Goal: Check status

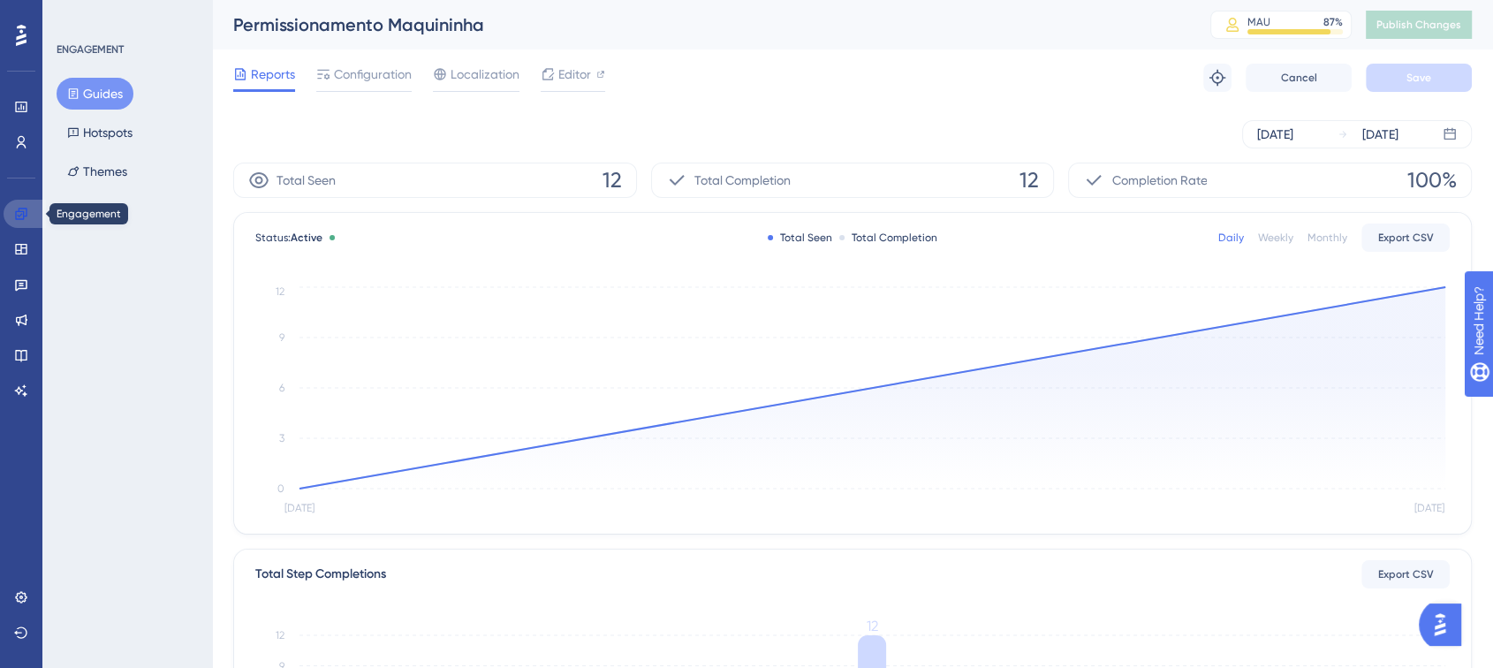
click at [22, 205] on link at bounding box center [25, 214] width 42 height 28
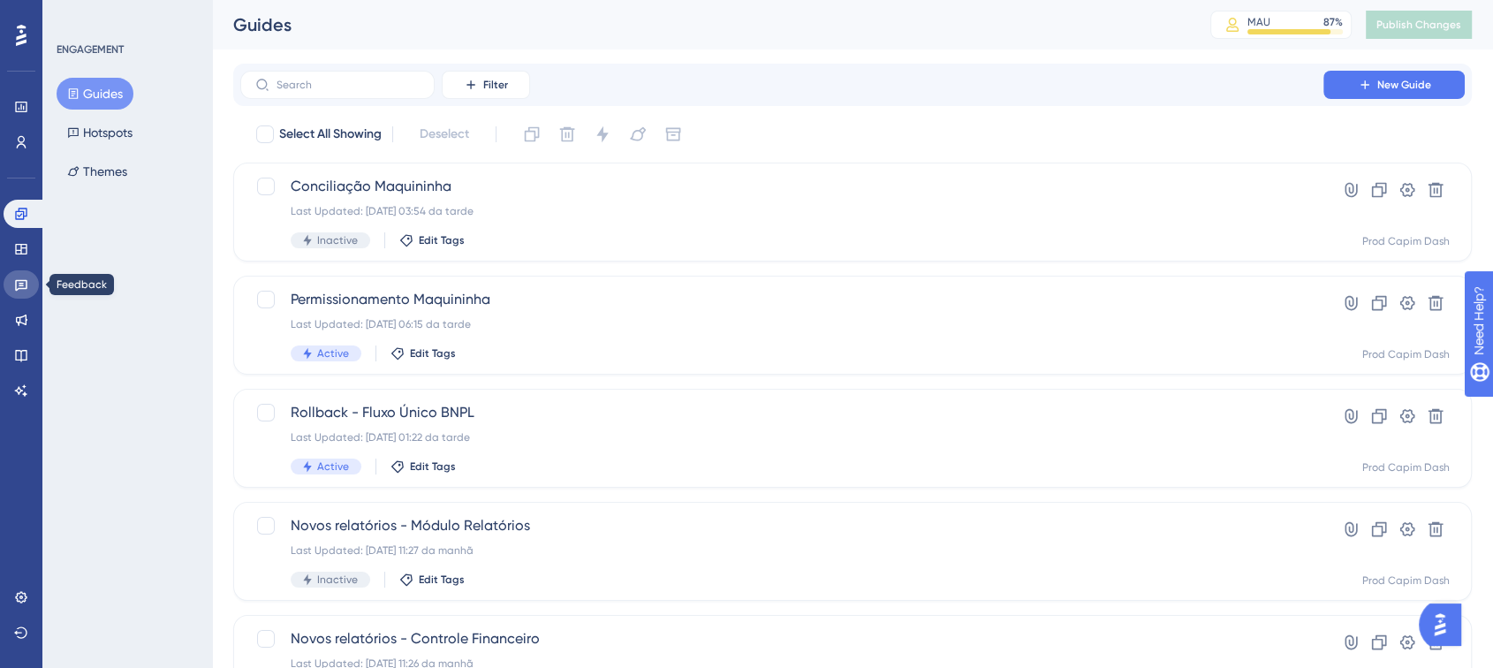
click at [21, 276] on link at bounding box center [21, 284] width 35 height 28
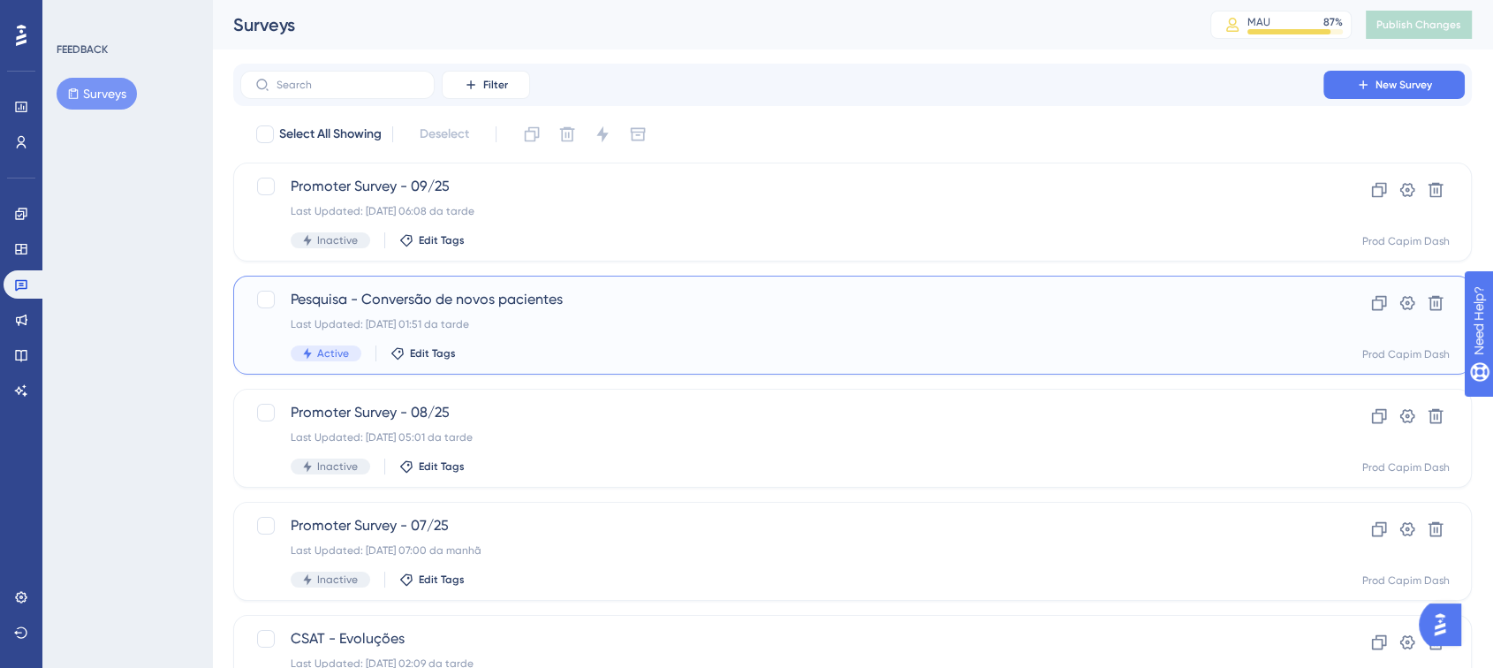
click at [573, 309] on span "Pesquisa - Conversão de novos pacientes" at bounding box center [782, 299] width 982 height 21
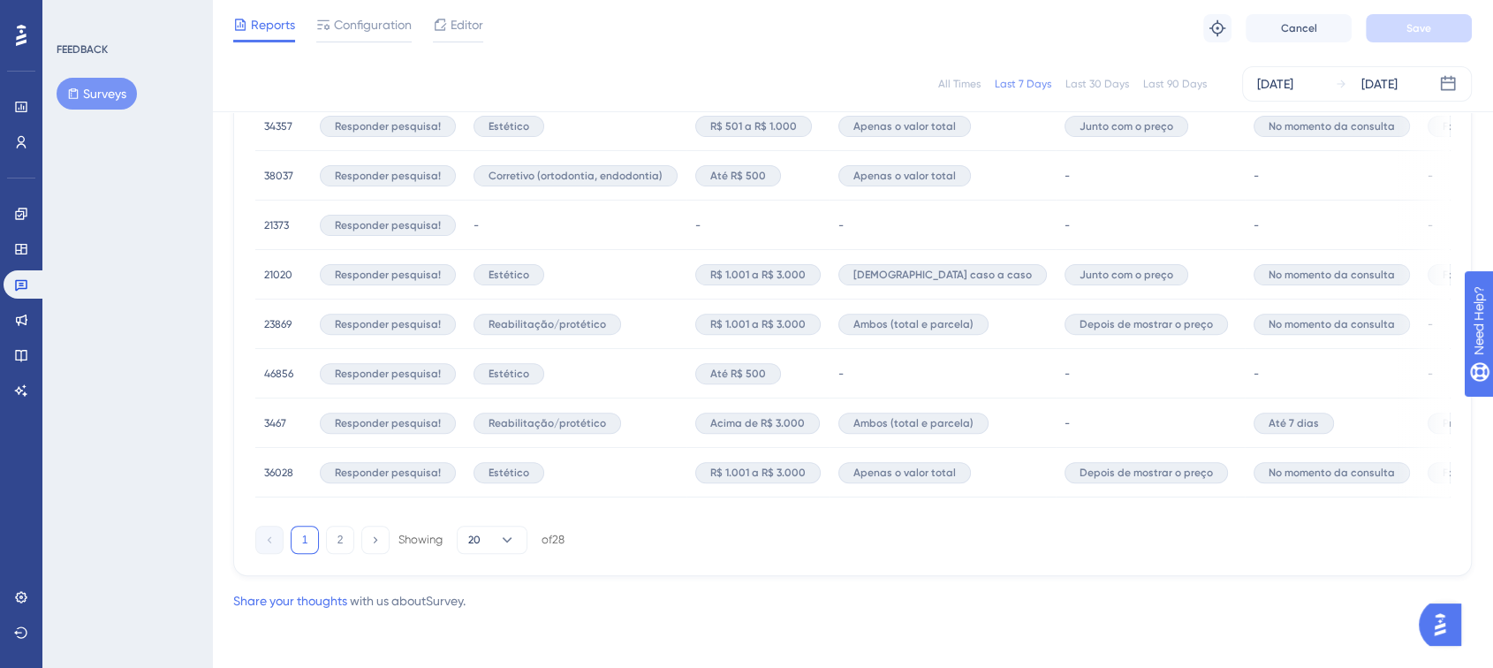
scroll to position [1212, 0]
click at [472, 549] on button "20" at bounding box center [492, 539] width 71 height 28
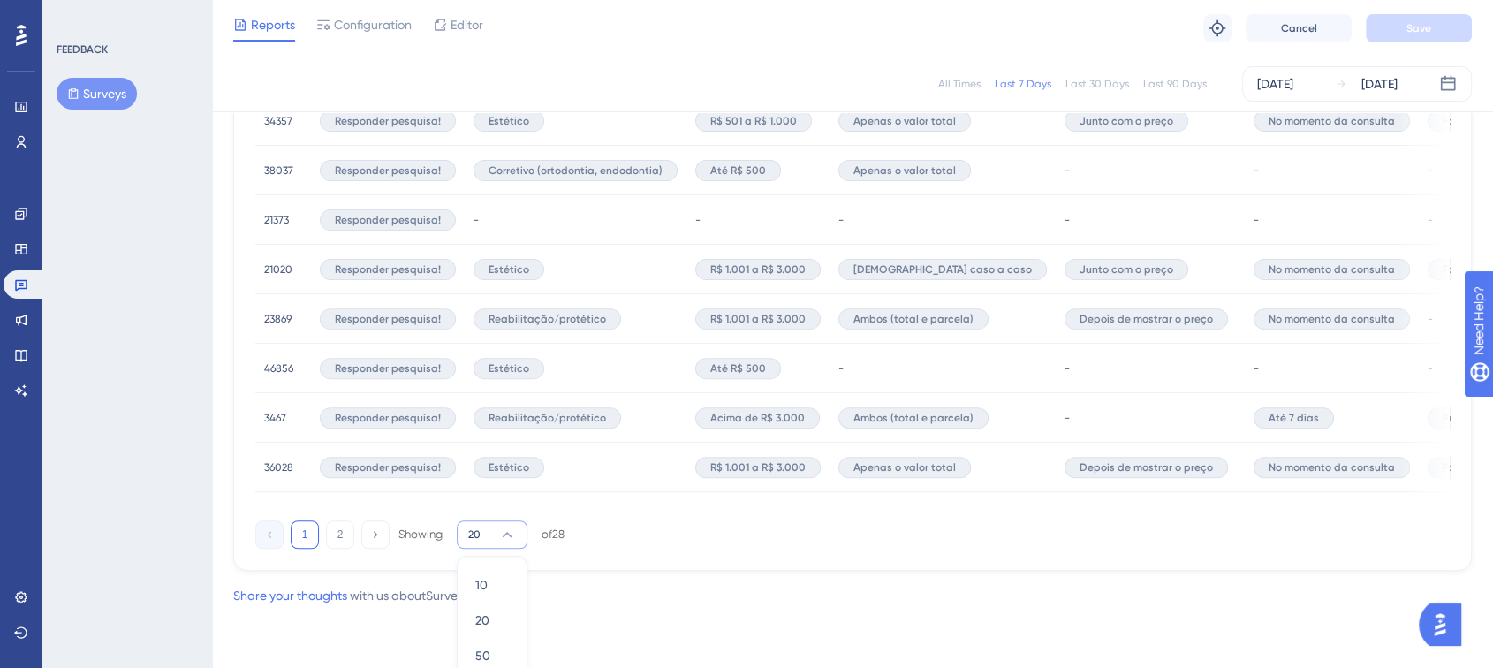
scroll to position [1234, 0]
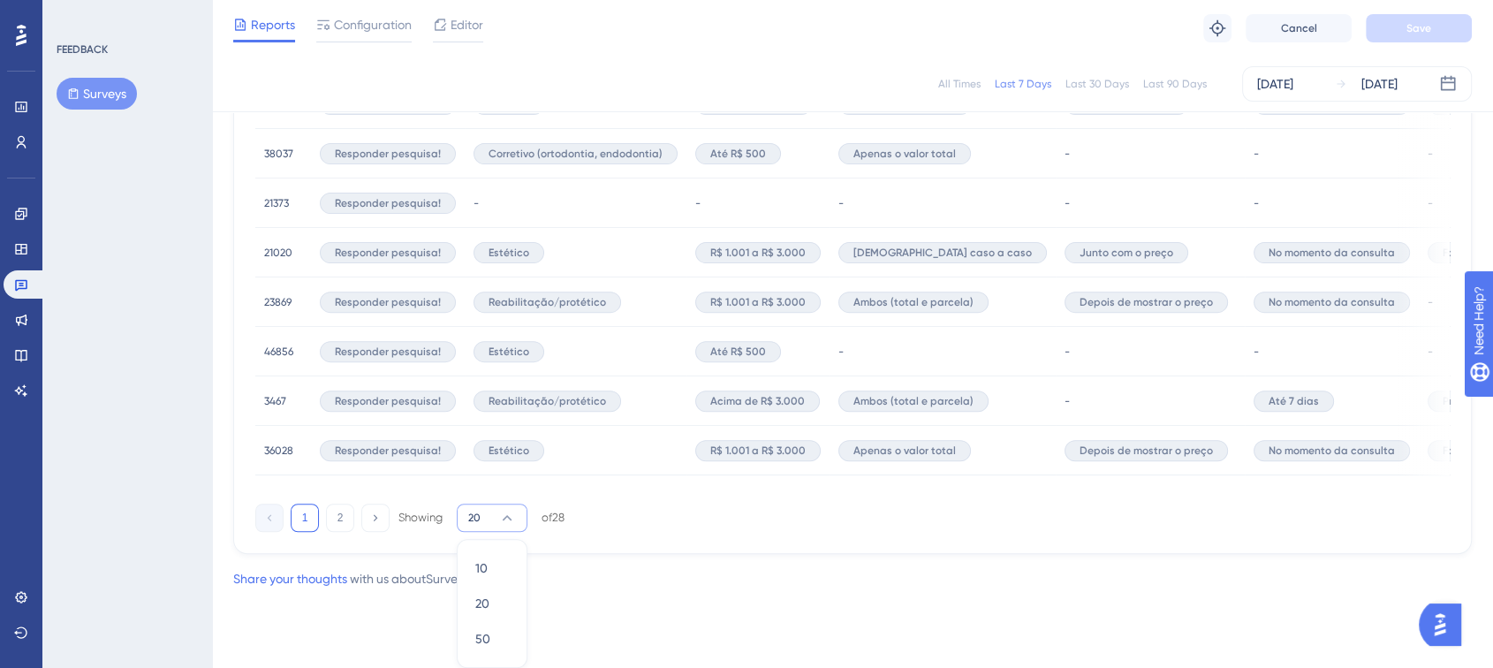
click at [736, 578] on div "Share your thoughts with us about Survey ." at bounding box center [852, 578] width 1238 height 21
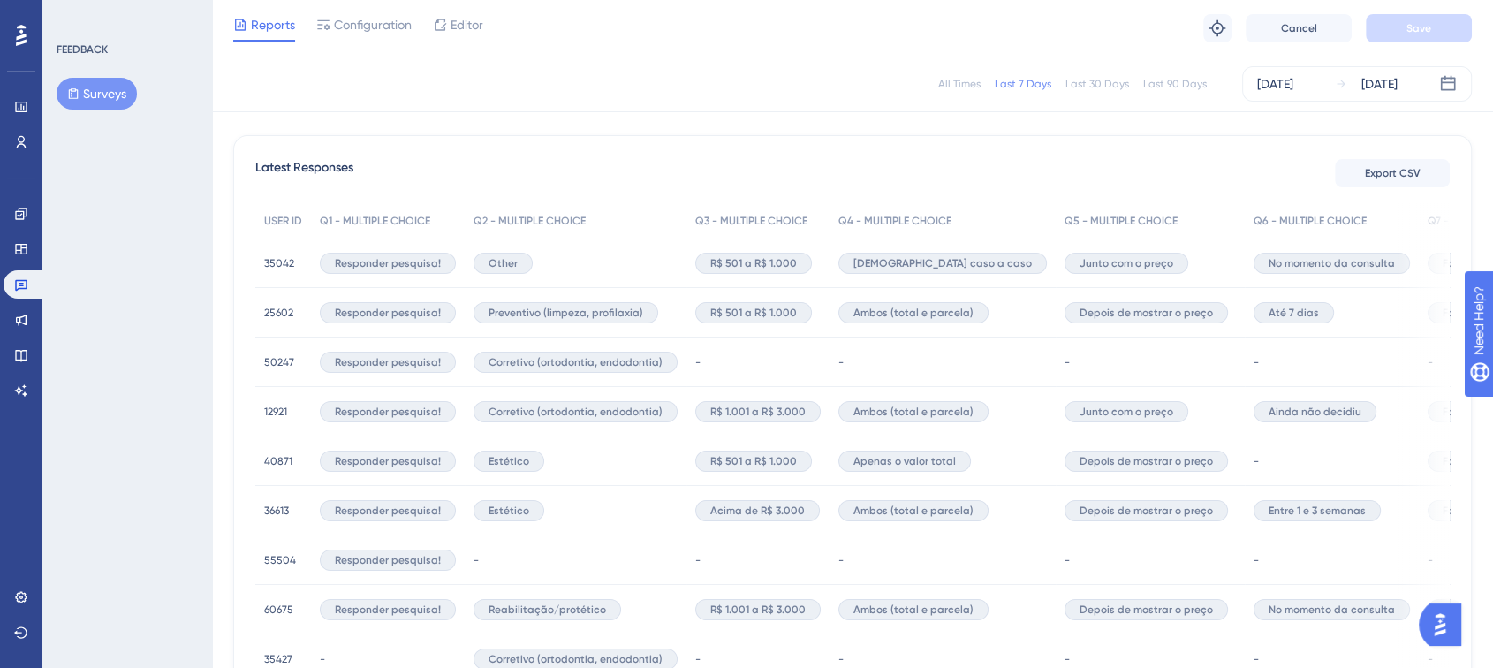
scroll to position [525, 0]
